Goal: Task Accomplishment & Management: Complete application form

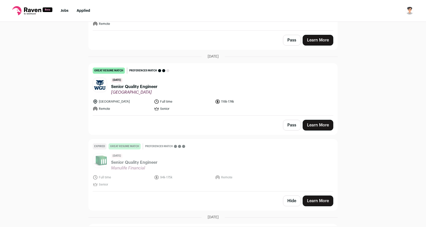
scroll to position [174, 0]
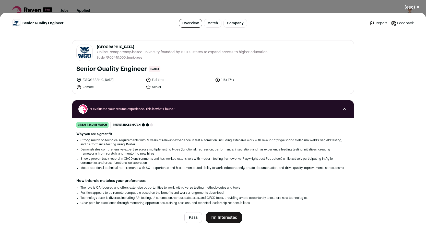
click at [222, 215] on button "I'm Interested" at bounding box center [224, 217] width 36 height 11
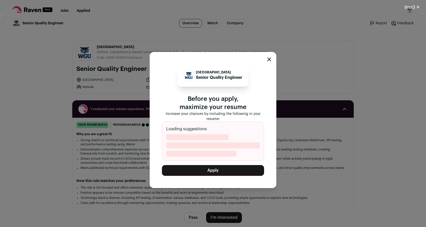
click at [224, 169] on button "Apply" at bounding box center [213, 170] width 102 height 11
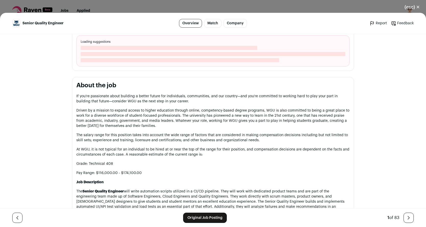
scroll to position [202, 0]
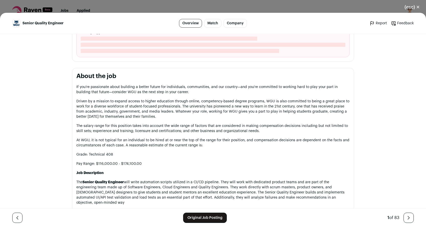
click at [411, 6] on button "(esc) ✕" at bounding box center [412, 7] width 28 height 11
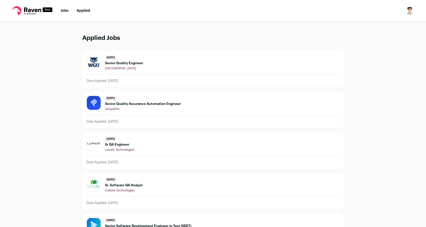
click at [66, 13] on li "Jobs" at bounding box center [65, 10] width 8 height 5
click at [65, 10] on link "Jobs" at bounding box center [65, 11] width 8 height 4
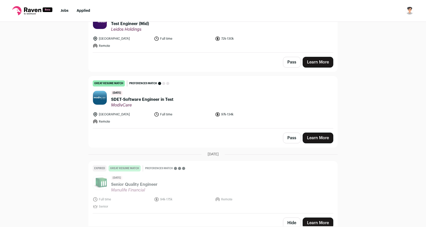
scroll to position [75, 0]
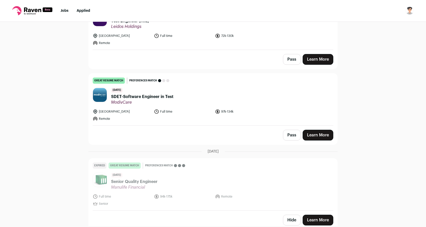
click at [140, 95] on span "SDET-Software Engineer in Test" at bounding box center [142, 96] width 62 height 6
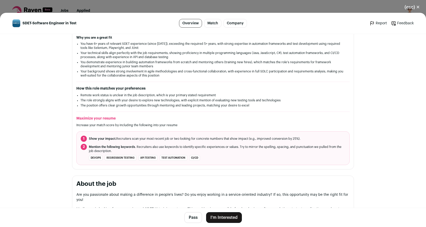
scroll to position [107, 0]
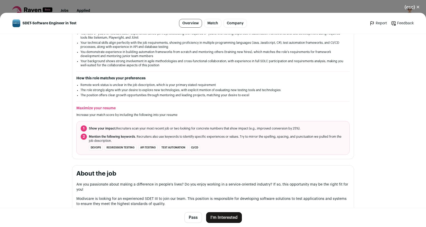
click at [228, 215] on button "I'm Interested" at bounding box center [224, 217] width 36 height 11
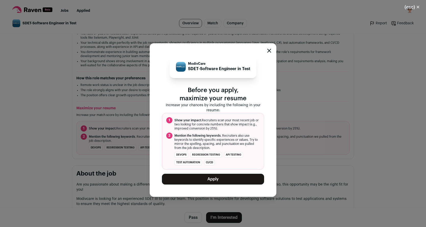
click at [234, 174] on button "Apply" at bounding box center [213, 178] width 102 height 11
